Goal: Navigation & Orientation: Understand site structure

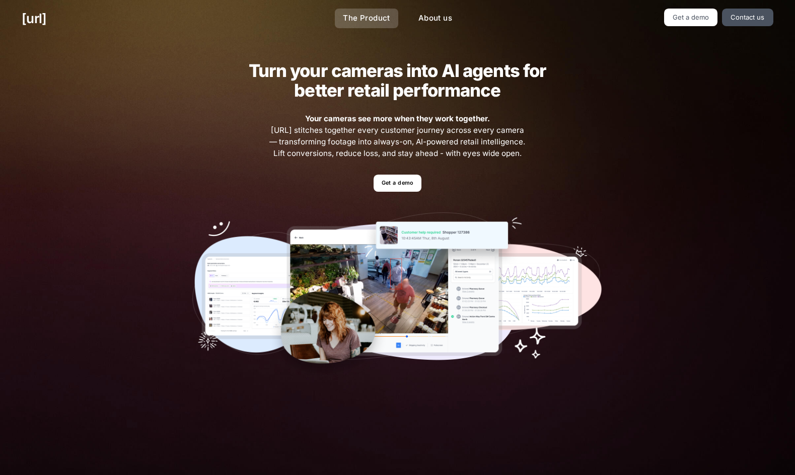
click at [373, 18] on link "The Product" at bounding box center [366, 19] width 63 height 20
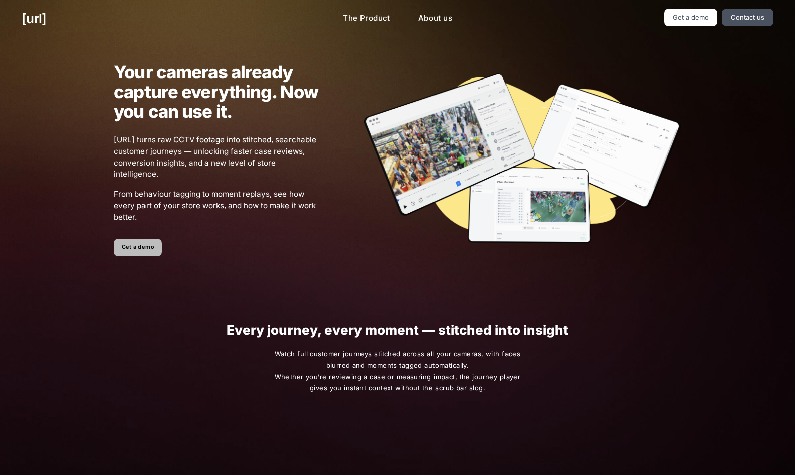
click at [145, 253] on link "Get a demo" at bounding box center [138, 248] width 48 height 18
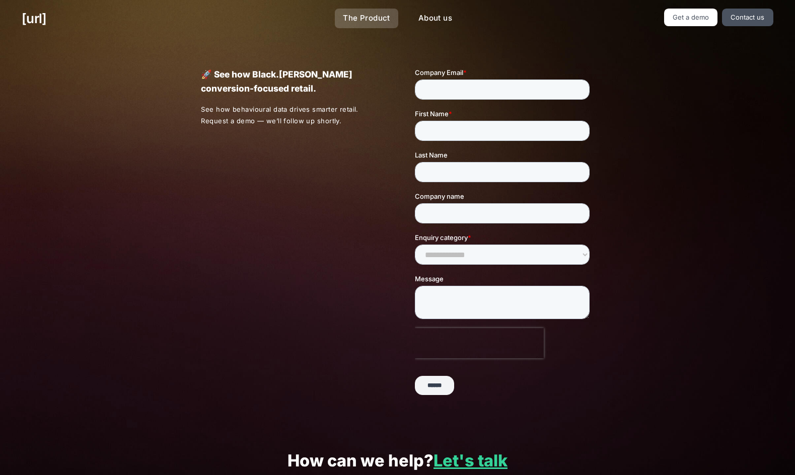
click at [354, 18] on link "The Product" at bounding box center [366, 19] width 63 height 20
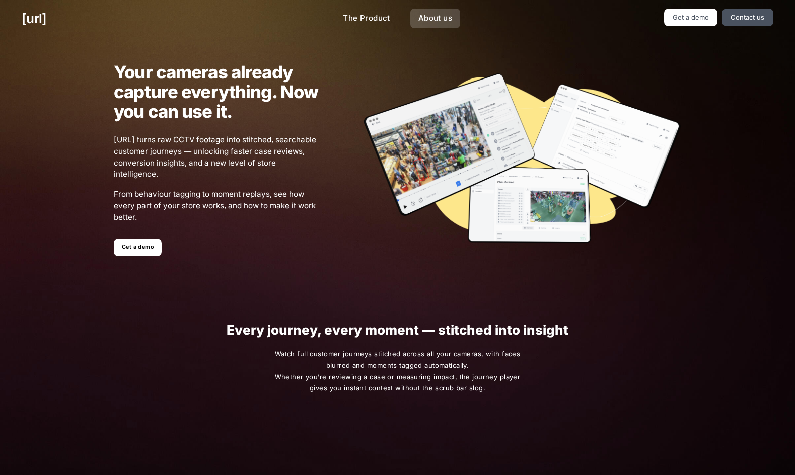
click at [435, 19] on link "About us" at bounding box center [435, 19] width 50 height 20
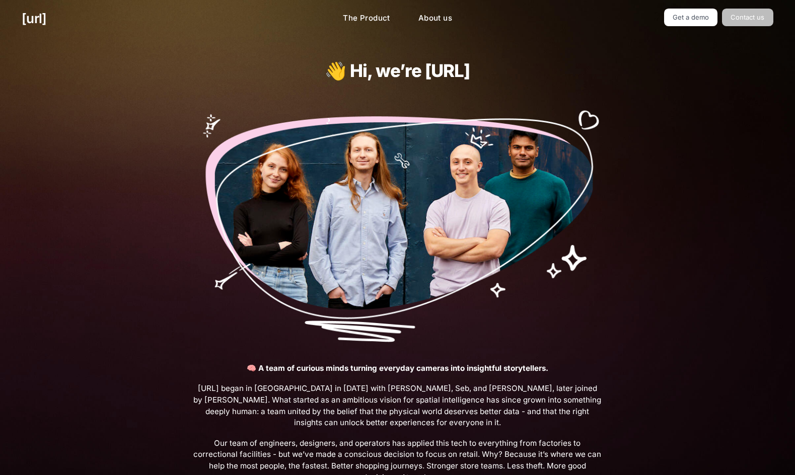
click at [750, 19] on link "Contact us" at bounding box center [747, 18] width 51 height 18
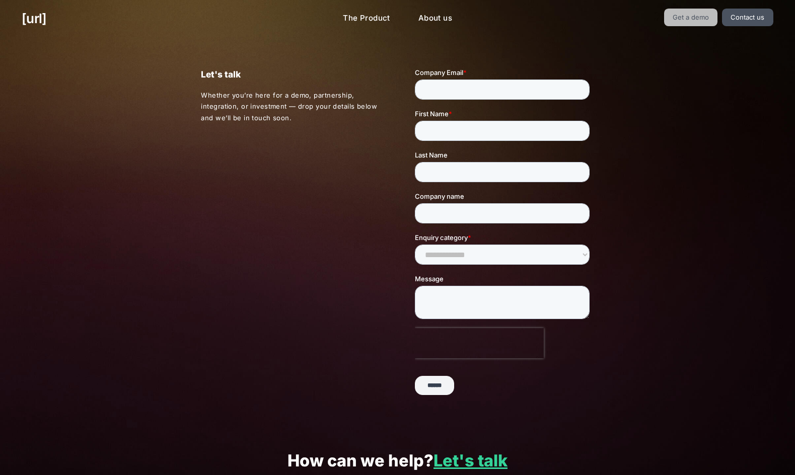
click at [694, 18] on link "Get a demo" at bounding box center [691, 18] width 54 height 18
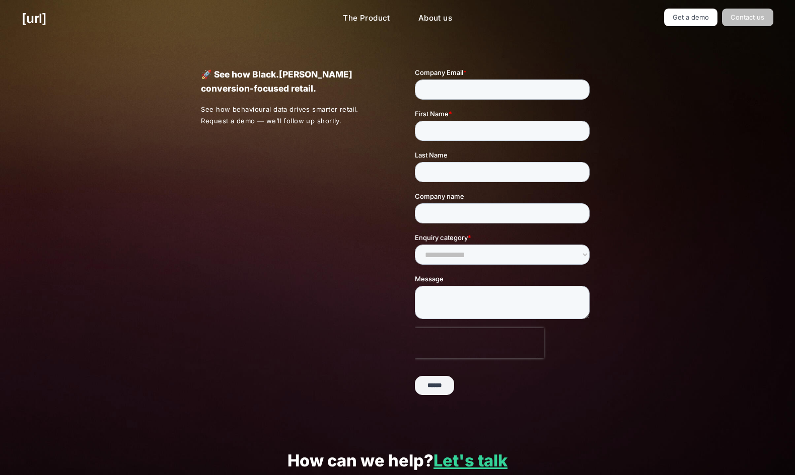
click at [748, 20] on link "Contact us" at bounding box center [747, 18] width 51 height 18
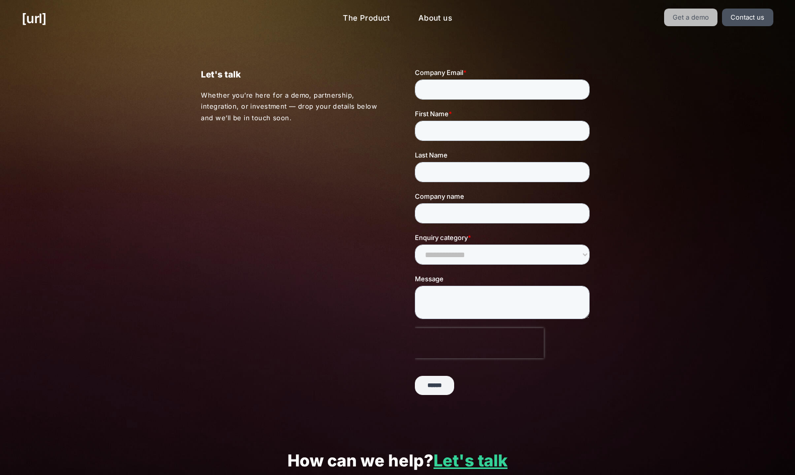
click at [697, 15] on link "Get a demo" at bounding box center [691, 18] width 54 height 18
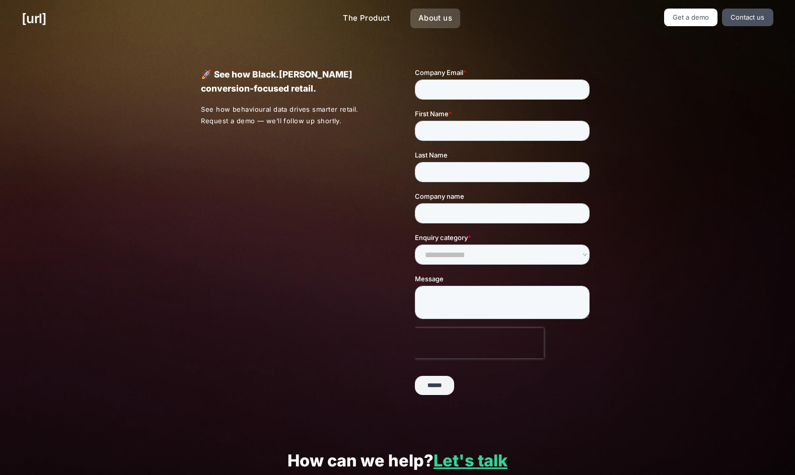
click at [433, 21] on link "About us" at bounding box center [435, 19] width 50 height 20
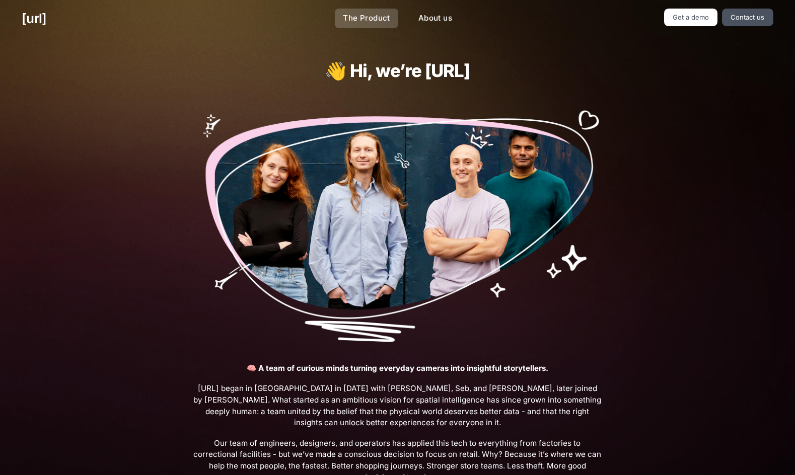
click at [360, 25] on link "The Product" at bounding box center [366, 19] width 63 height 20
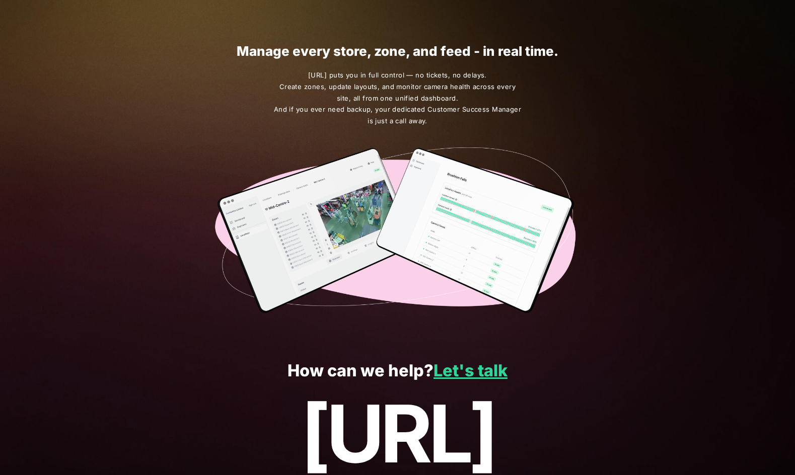
scroll to position [1704, 0]
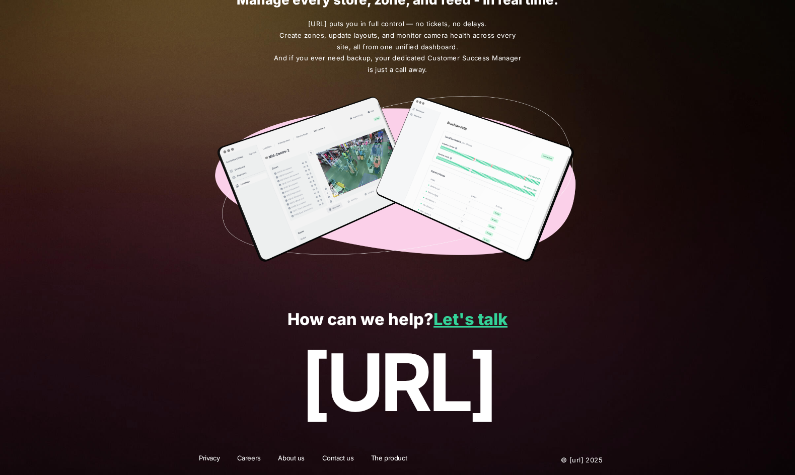
click at [285, 459] on link "About us" at bounding box center [291, 460] width 40 height 13
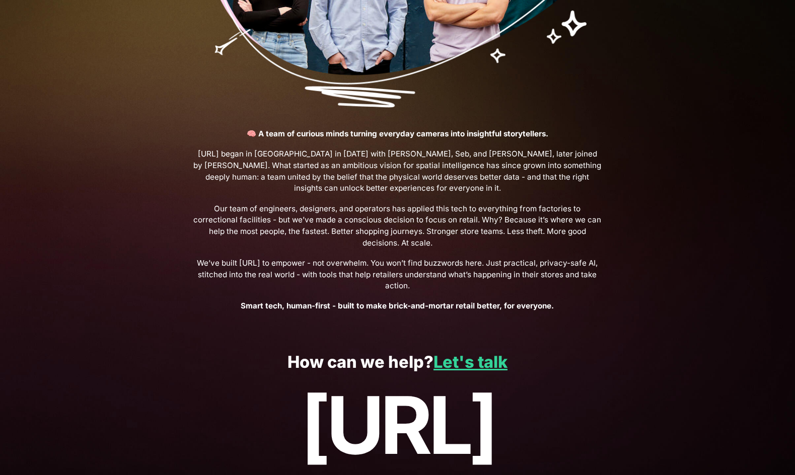
scroll to position [267, 0]
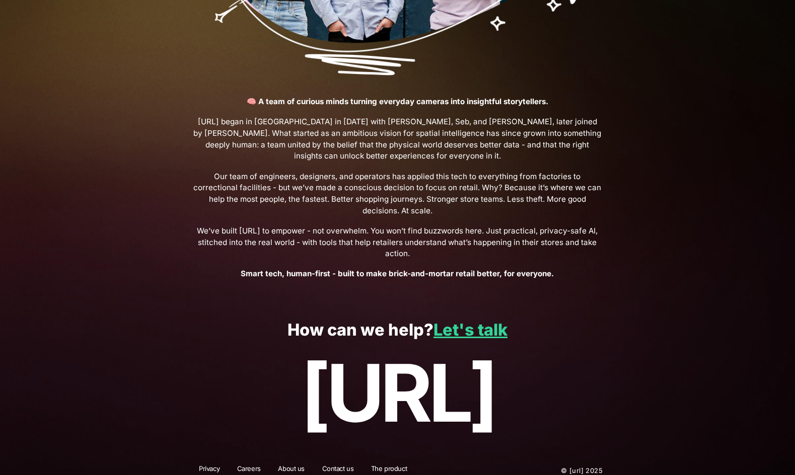
click at [245, 464] on link "Careers" at bounding box center [249, 470] width 37 height 13
